Goal: Task Accomplishment & Management: Manage account settings

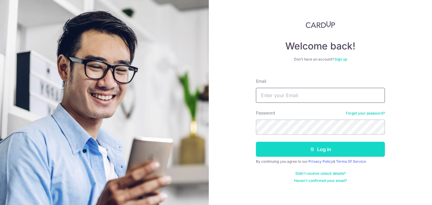
type input "[EMAIL_ADDRESS][DOMAIN_NAME]"
click at [292, 151] on button "Log in" at bounding box center [320, 149] width 129 height 15
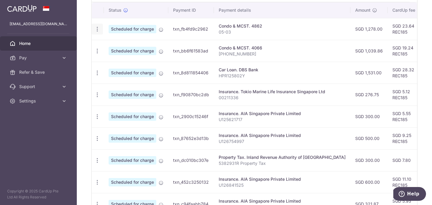
click at [99, 28] on icon "button" at bounding box center [97, 29] width 6 height 6
click at [115, 46] on span "Update payment" at bounding box center [129, 45] width 41 height 7
radio input "true"
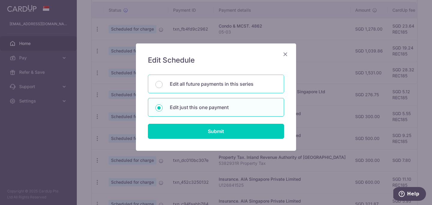
click at [209, 84] on p "Edit all future payments in this series" at bounding box center [223, 83] width 107 height 7
click at [163, 84] on input "Edit all future payments in this series" at bounding box center [159, 84] width 7 height 7
radio input "true"
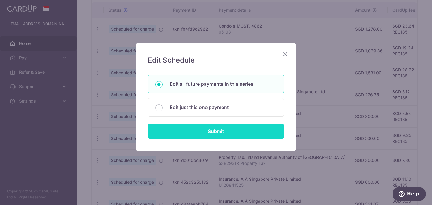
click at [212, 131] on input "Submit" at bounding box center [216, 131] width 136 height 15
radio input "true"
type input "1,278.00"
type input "05-03"
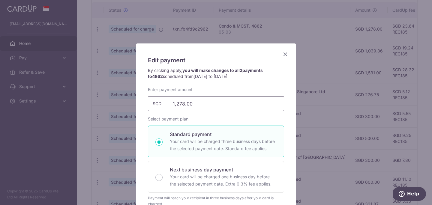
click at [225, 102] on input "1,278.00" at bounding box center [216, 103] width 136 height 15
type input "1"
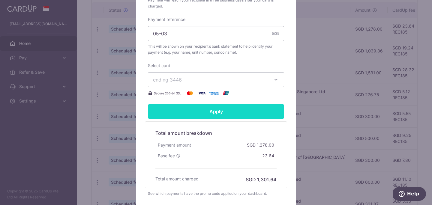
scroll to position [195, 0]
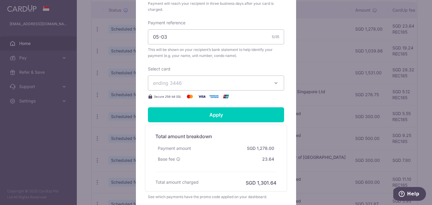
type input "1,656.00"
click at [256, 87] on button "ending 3446" at bounding box center [216, 83] width 136 height 15
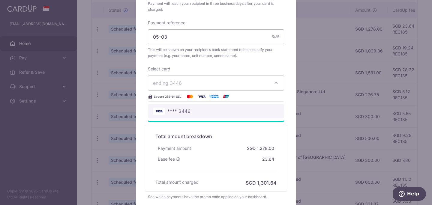
click at [252, 109] on span "**** 3446" at bounding box center [216, 111] width 126 height 7
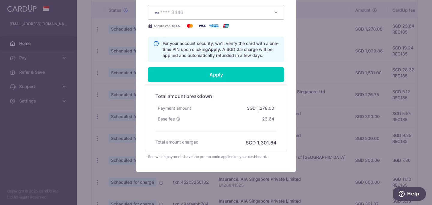
scroll to position [265, 0]
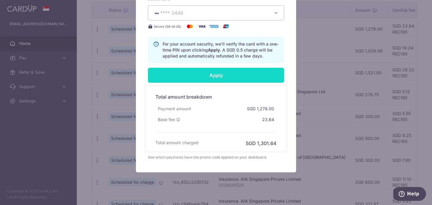
click at [250, 76] on input "Apply" at bounding box center [216, 75] width 136 height 15
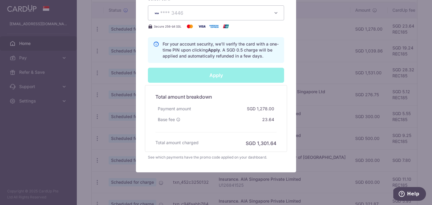
type input "Successfully Applied"
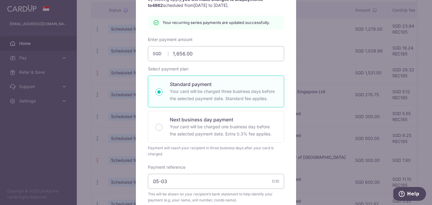
scroll to position [0, 0]
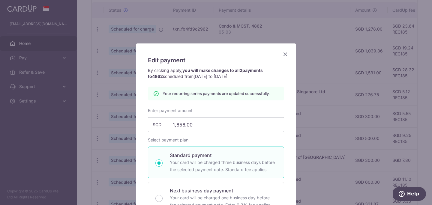
click at [286, 54] on icon "Close" at bounding box center [285, 54] width 7 height 8
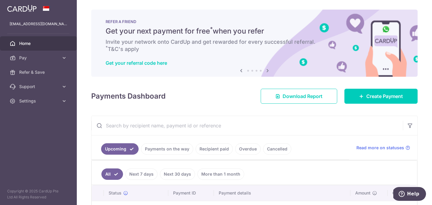
scroll to position [54, 0]
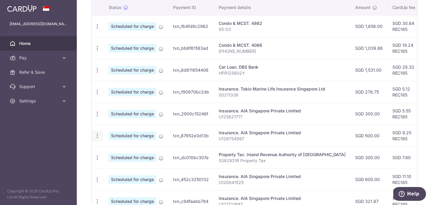
click at [97, 137] on icon "button" at bounding box center [97, 136] width 6 height 6
click at [114, 168] on span "Cancel payment" at bounding box center [129, 167] width 40 height 7
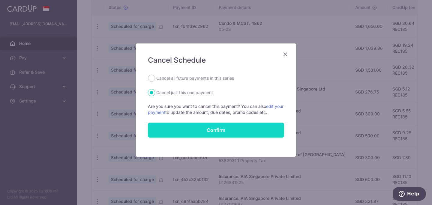
click at [208, 130] on button "Confirm" at bounding box center [216, 130] width 136 height 15
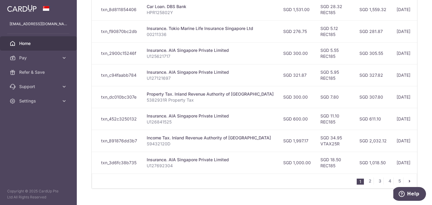
scroll to position [259, 0]
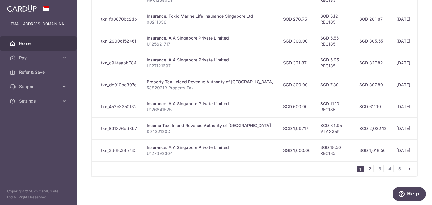
click at [369, 169] on link "2" at bounding box center [370, 168] width 7 height 7
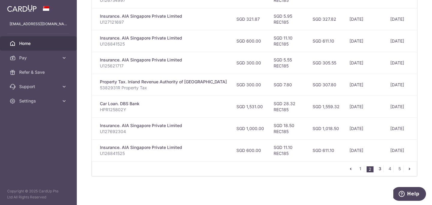
click at [379, 167] on link "3" at bounding box center [380, 168] width 7 height 7
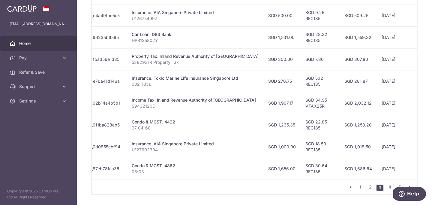
scroll to position [240, 0]
click at [390, 187] on link "4" at bounding box center [389, 187] width 7 height 7
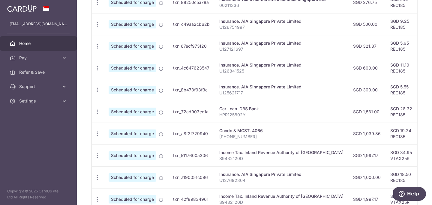
scroll to position [259, 0]
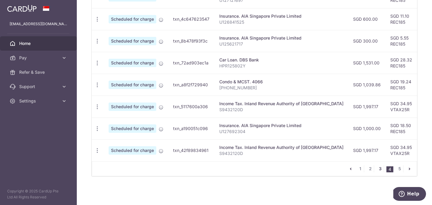
click at [379, 169] on link "3" at bounding box center [380, 168] width 7 height 7
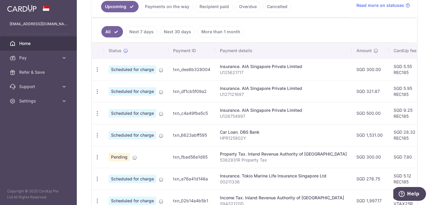
scroll to position [144, 0]
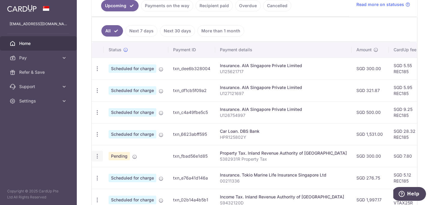
click at [96, 152] on div "Update payment Cancel payment Upload doc" at bounding box center [97, 156] width 11 height 11
click at [96, 154] on icon "button" at bounding box center [97, 156] width 6 height 6
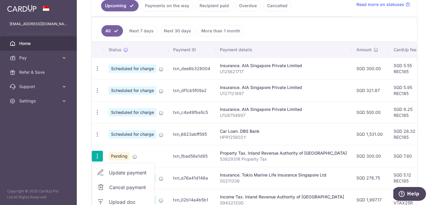
click at [114, 186] on span "Cancel payment" at bounding box center [129, 187] width 40 height 7
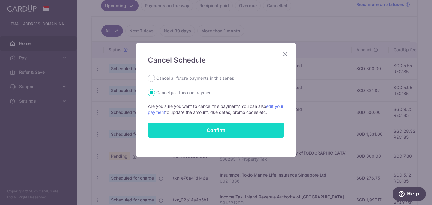
click at [220, 134] on button "Confirm" at bounding box center [216, 130] width 136 height 15
